Goal: Transaction & Acquisition: Purchase product/service

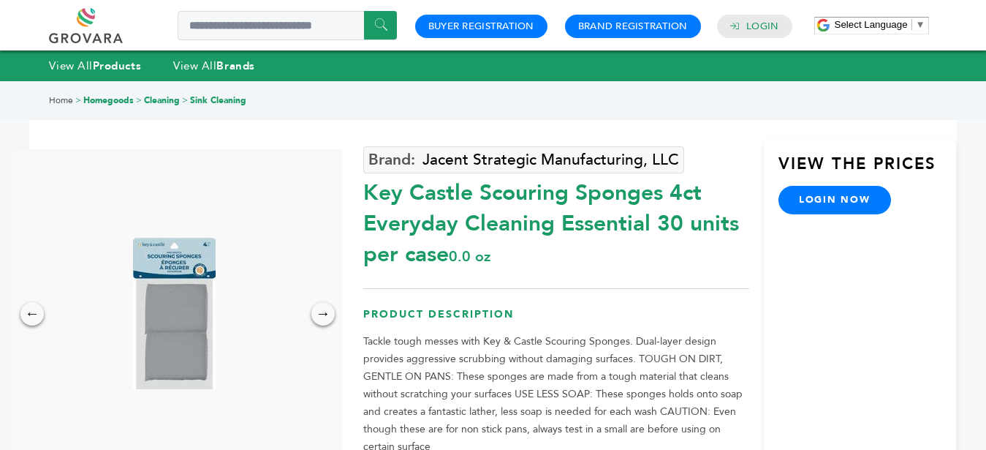
click at [856, 200] on link "login now" at bounding box center [834, 200] width 113 height 28
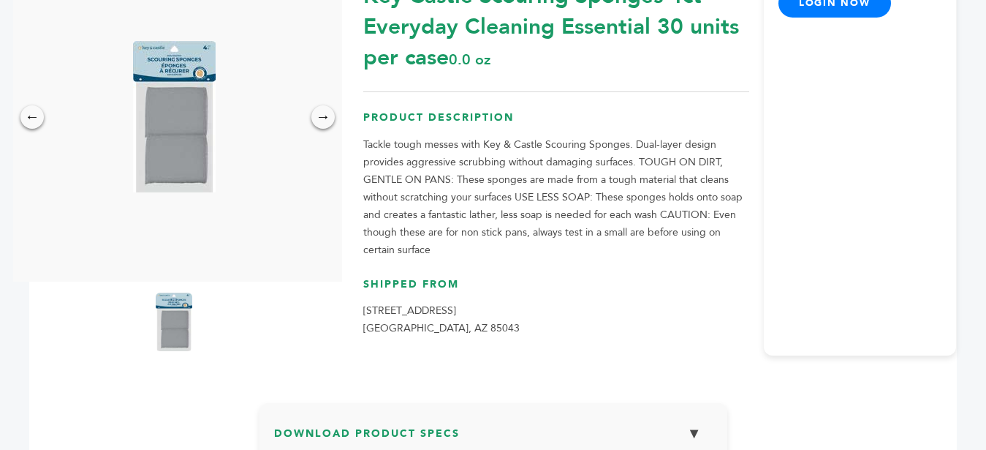
scroll to position [224, 0]
